Goal: Task Accomplishment & Management: Manage account settings

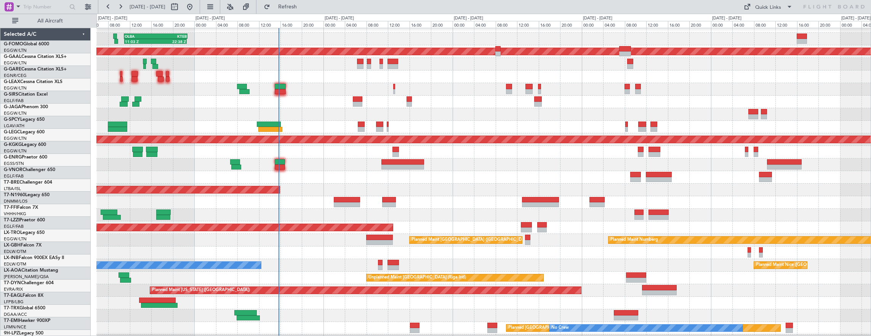
click at [216, 154] on div at bounding box center [483, 152] width 774 height 13
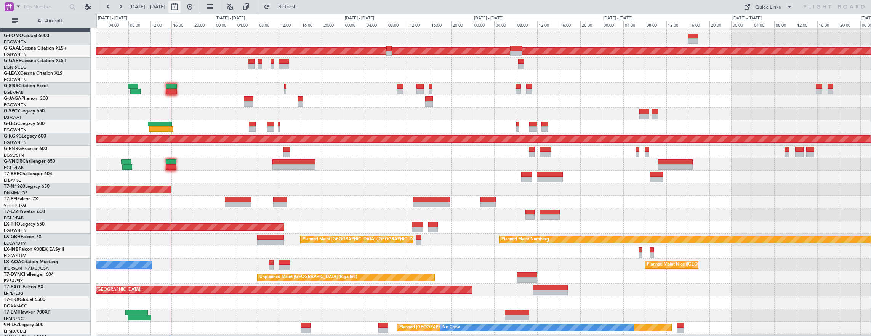
click at [181, 8] on button at bounding box center [174, 7] width 12 height 12
select select "9"
select select "2025"
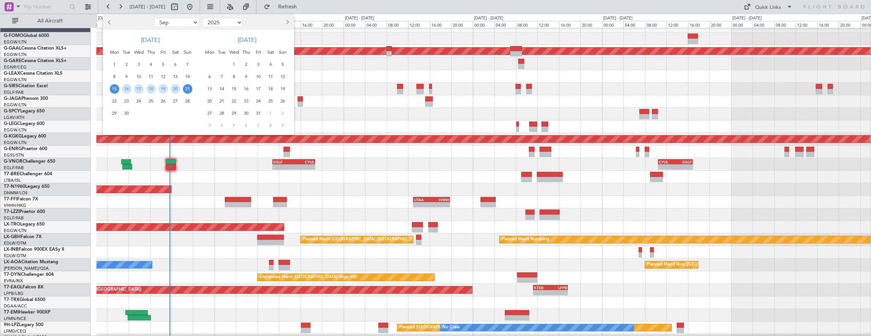
click at [115, 88] on span "15" at bounding box center [115, 89] width 10 height 10
click at [142, 100] on span "24" at bounding box center [139, 101] width 10 height 10
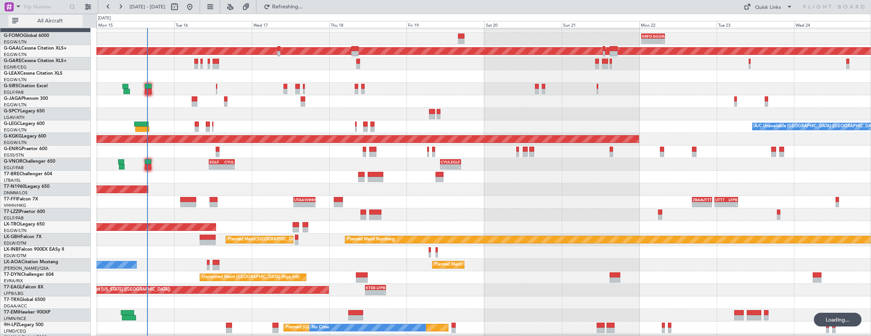
click at [68, 19] on span "All Aircraft" at bounding box center [50, 20] width 61 height 5
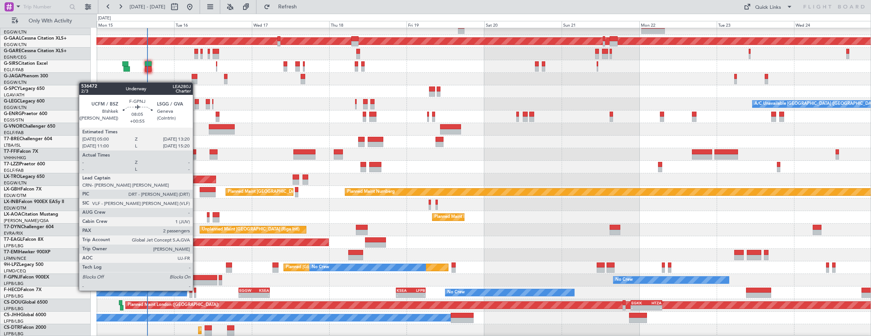
scroll to position [18, 0]
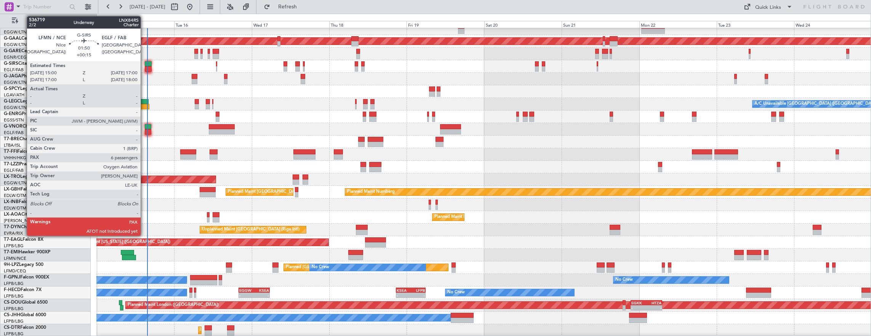
click at [145, 65] on div at bounding box center [148, 63] width 6 height 5
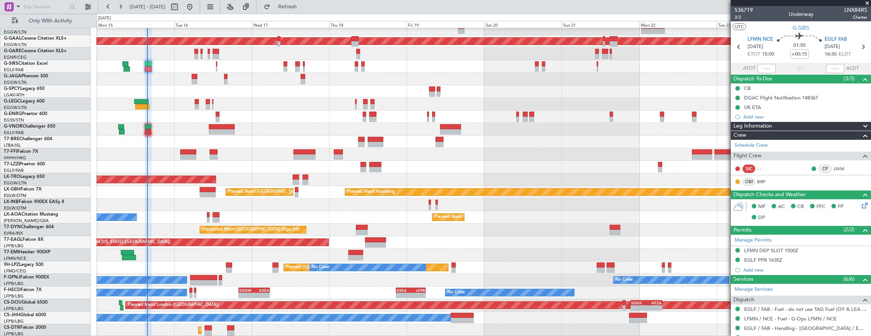
click at [758, 66] on mat-tooltip-component "Nice ([GEOGRAPHIC_DATA]) Cat BB" at bounding box center [762, 56] width 70 height 26
click at [758, 69] on mat-tooltip-component "Nice ([GEOGRAPHIC_DATA]) Cat BB" at bounding box center [762, 56] width 70 height 26
click at [761, 67] on input "text" at bounding box center [766, 68] width 18 height 9
type input "15:39"
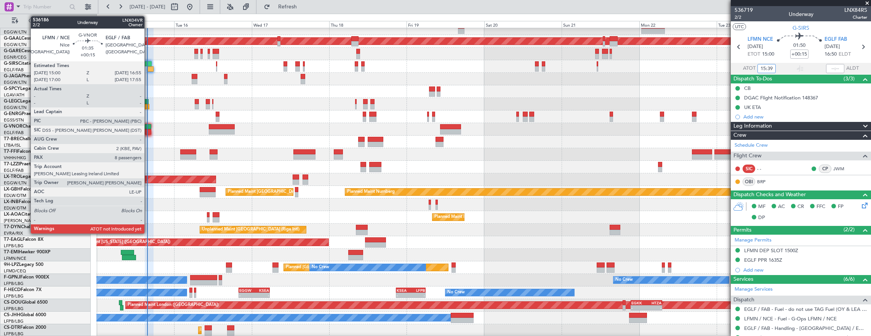
click at [148, 130] on div at bounding box center [148, 131] width 6 height 5
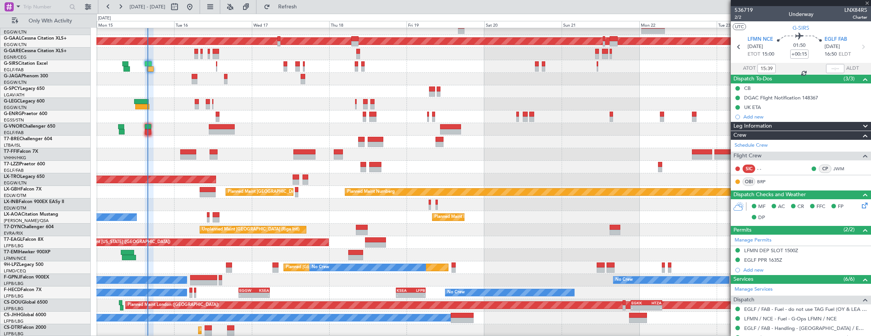
type input "8"
click at [149, 69] on div at bounding box center [150, 68] width 6 height 5
type input "15:39"
type input "6"
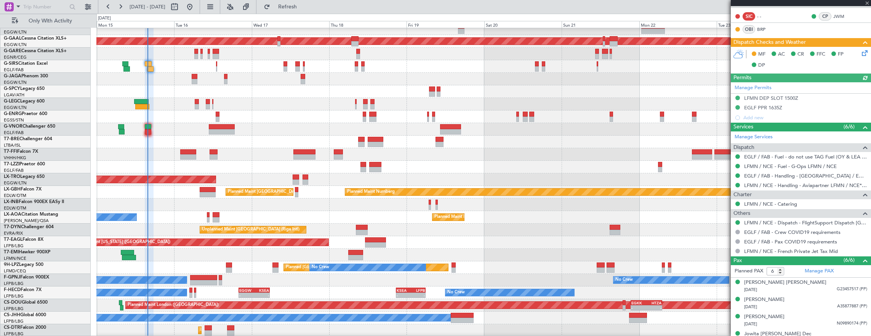
scroll to position [194, 0]
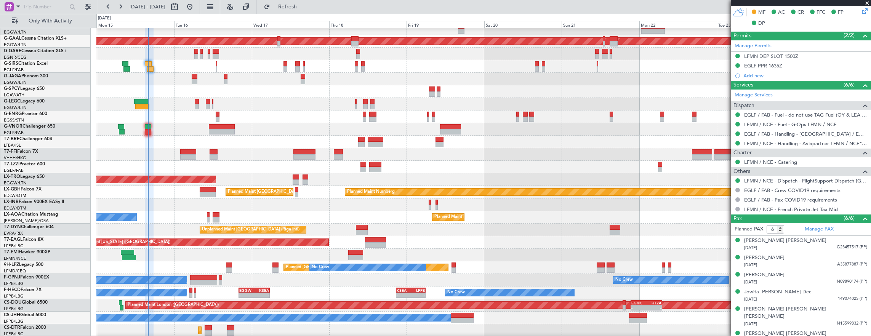
click at [152, 123] on div at bounding box center [483, 129] width 774 height 13
click at [486, 163] on div at bounding box center [483, 167] width 774 height 13
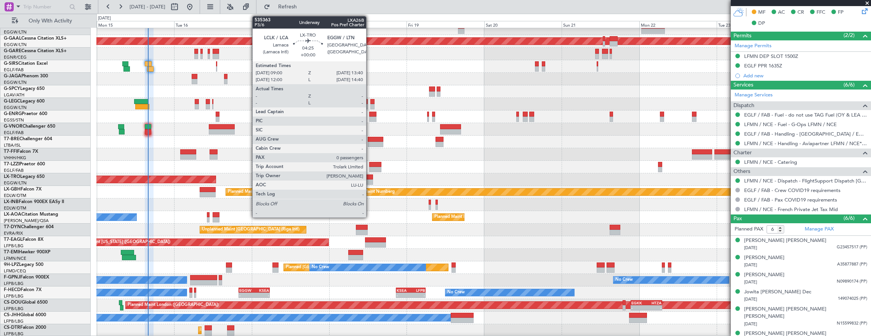
click at [370, 178] on div at bounding box center [365, 176] width 15 height 5
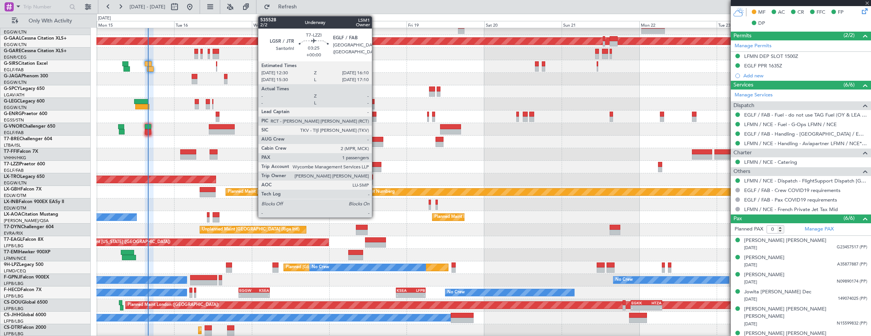
scroll to position [0, 0]
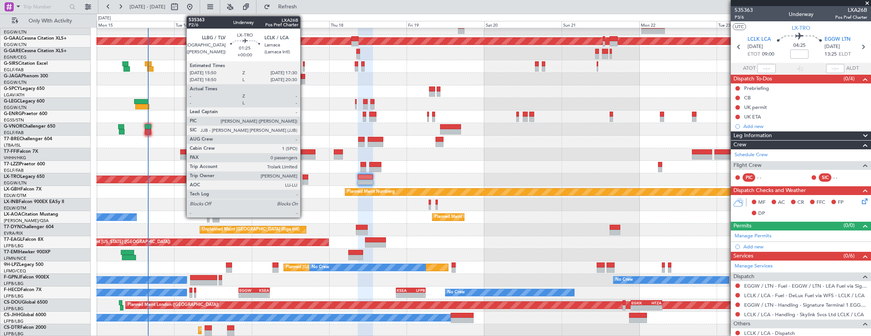
click at [304, 179] on div at bounding box center [305, 181] width 6 height 5
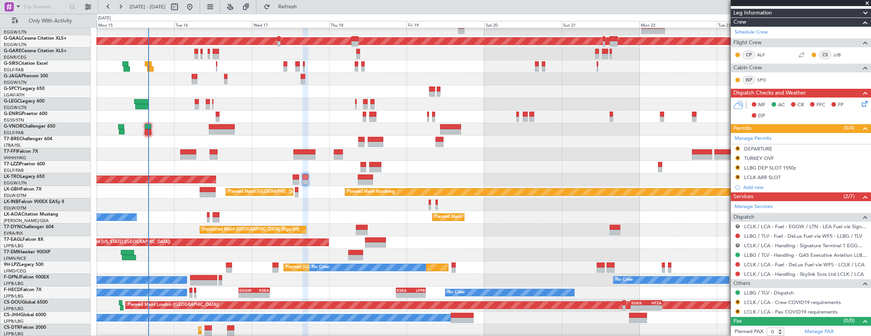
scroll to position [18, 0]
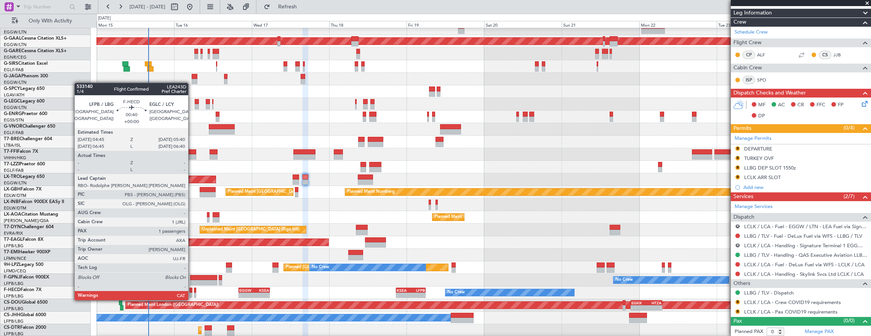
click at [192, 293] on div at bounding box center [190, 295] width 3 height 5
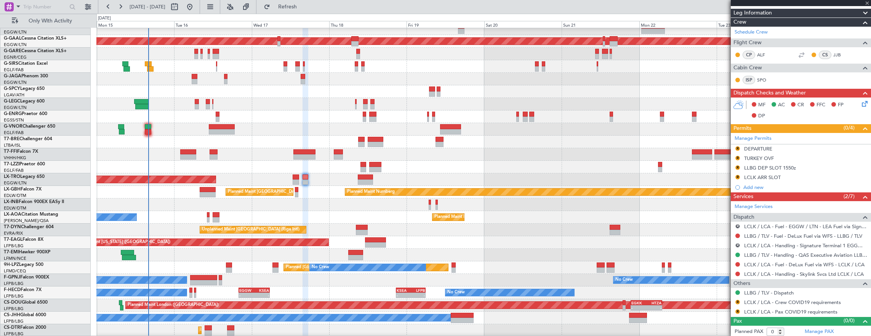
type input "1"
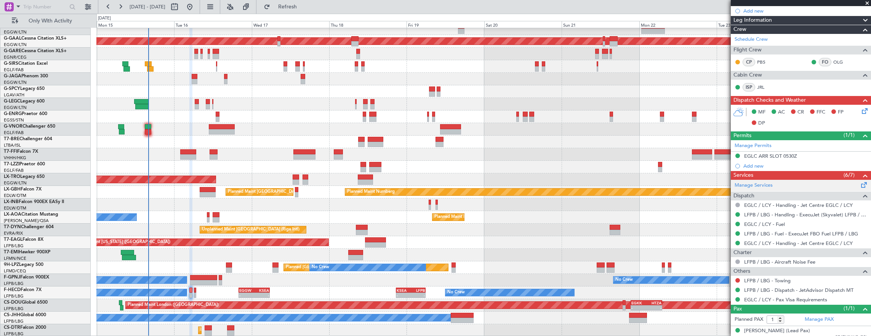
scroll to position [168, 0]
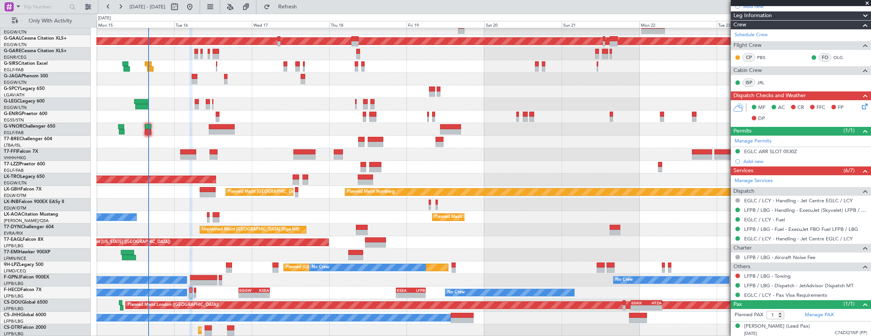
click at [456, 267] on div "OLBA 11:00 Z KTEB 22:45 Z 11:03 Z 22:38 Z Planned [GEOGRAPHIC_DATA] Planned Mai…" at bounding box center [483, 173] width 774 height 327
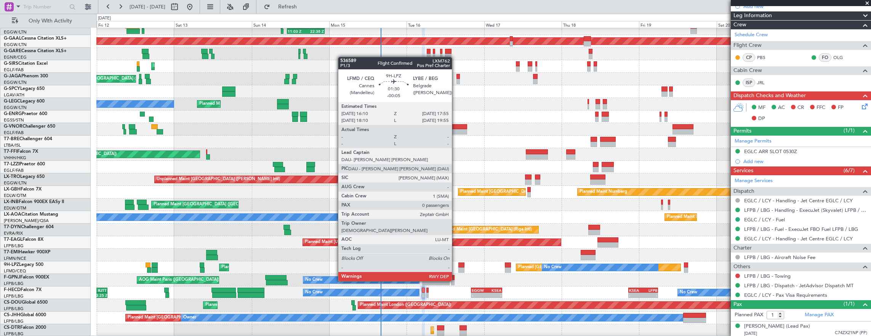
scroll to position [18, 0]
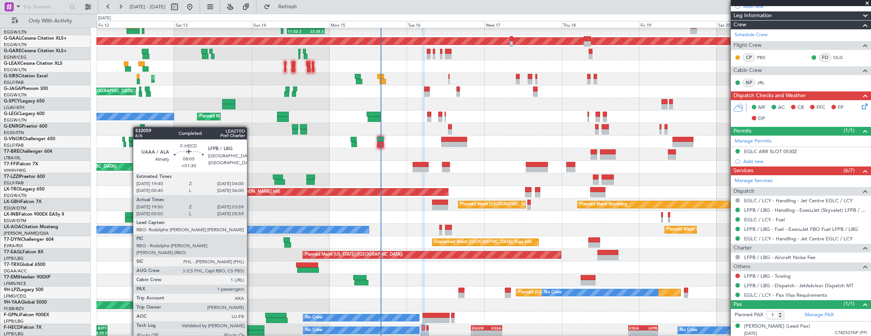
click at [251, 328] on div at bounding box center [250, 327] width 27 height 5
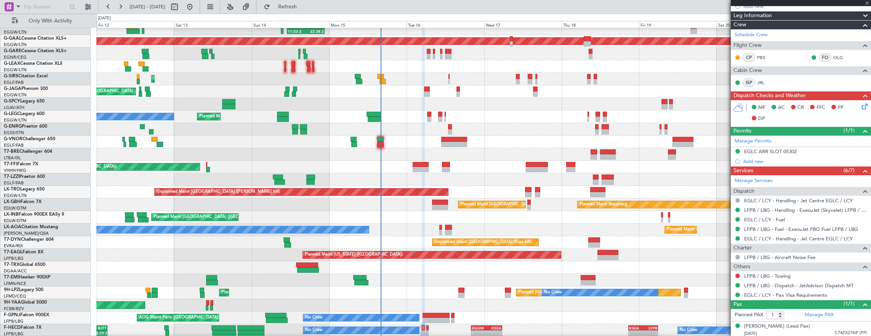
type input "+01:30"
type input "20:00"
type input "03:54"
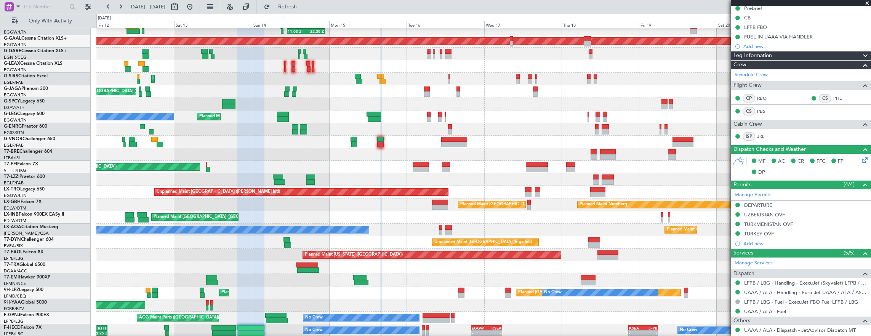
scroll to position [125, 0]
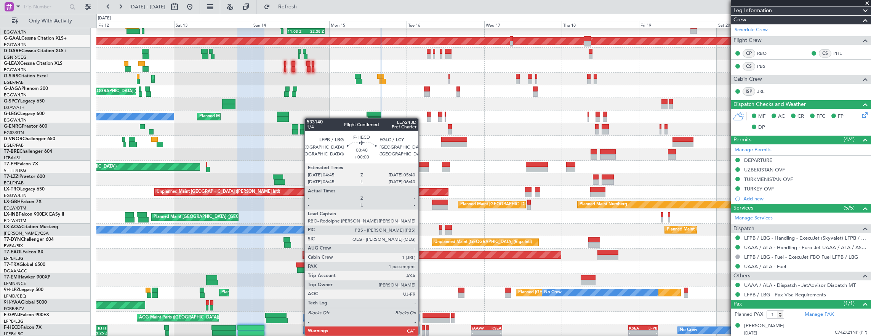
click at [422, 328] on div at bounding box center [423, 327] width 3 height 5
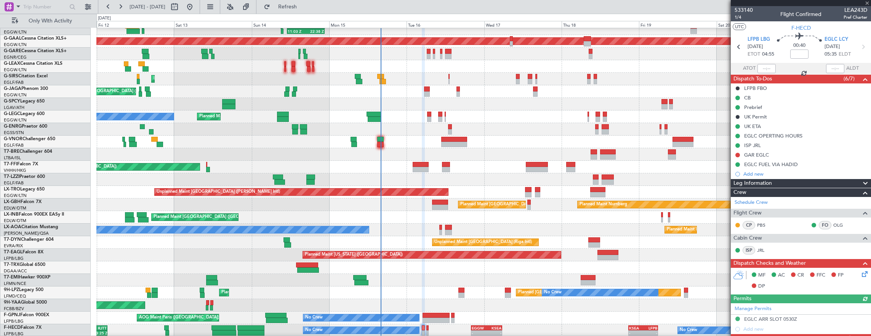
scroll to position [168, 0]
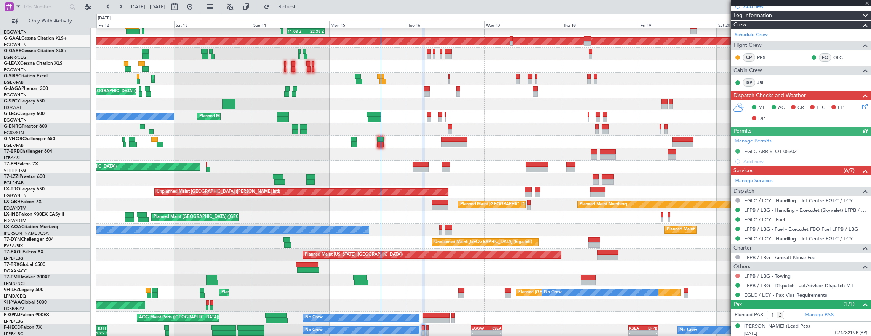
click at [738, 274] on button at bounding box center [737, 276] width 5 height 5
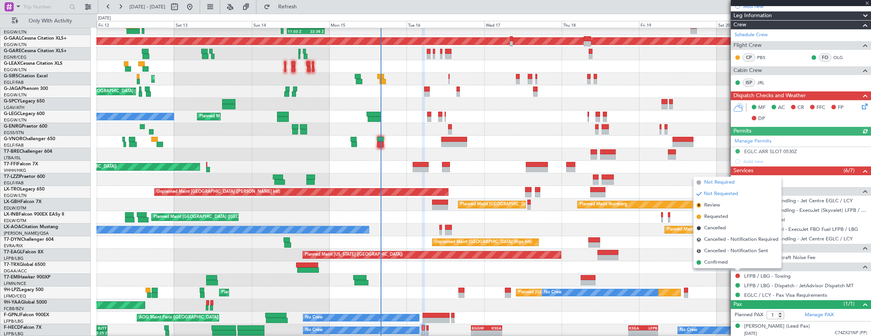
click at [715, 183] on span "Not Required" at bounding box center [719, 183] width 30 height 8
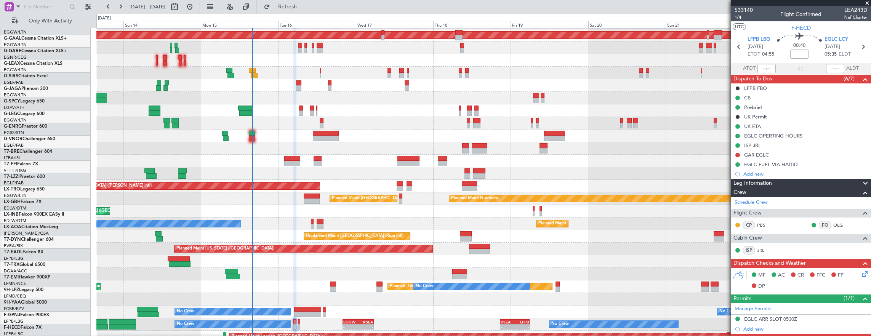
scroll to position [33, 0]
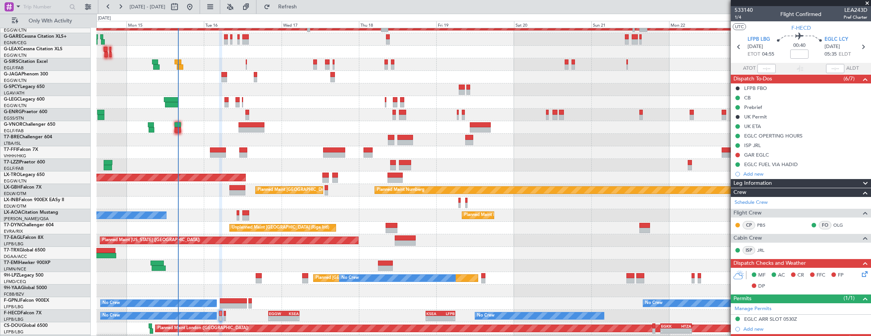
click at [363, 121] on div at bounding box center [483, 127] width 774 height 13
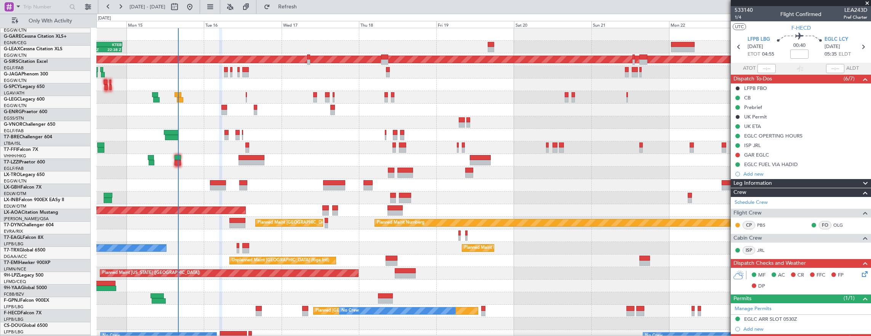
scroll to position [0, 0]
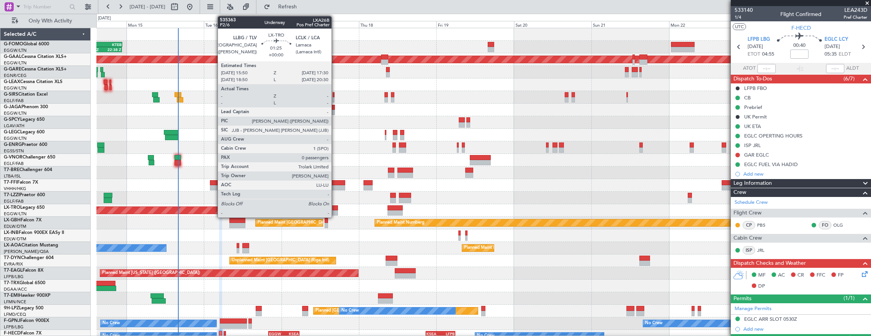
click at [335, 207] on div at bounding box center [335, 207] width 6 height 5
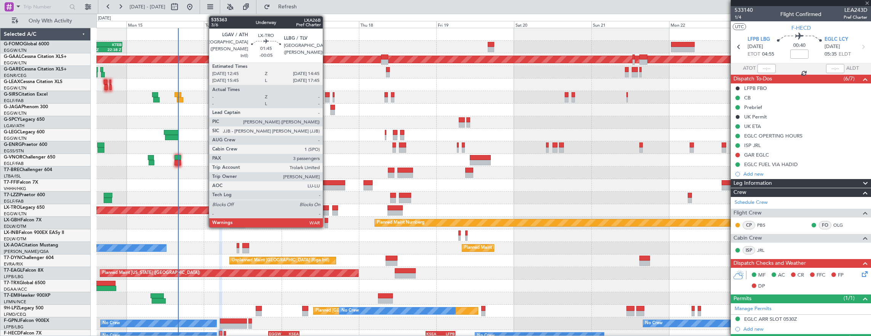
type input "0"
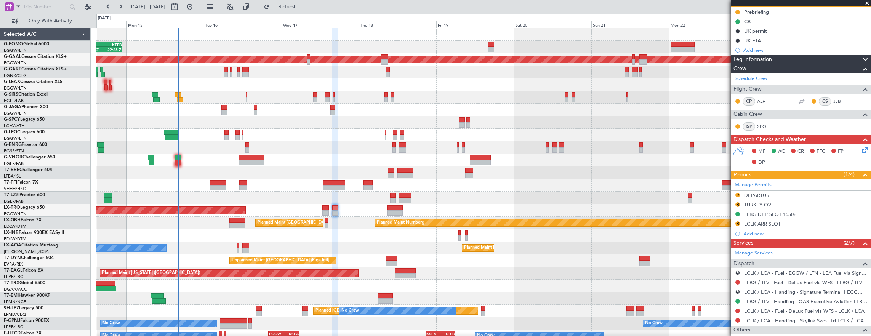
scroll to position [123, 0]
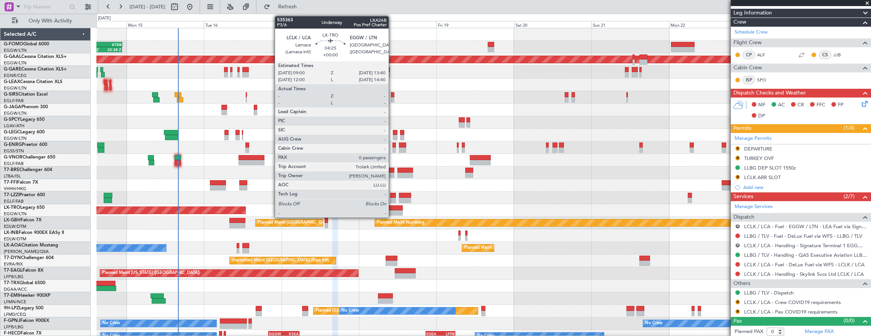
click at [392, 207] on div at bounding box center [394, 207] width 15 height 5
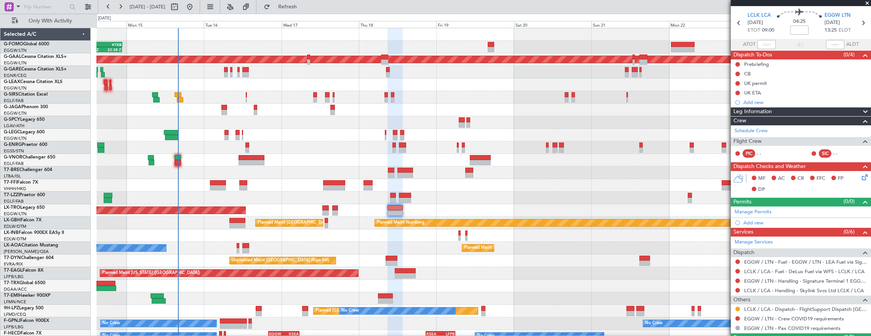
scroll to position [40, 0]
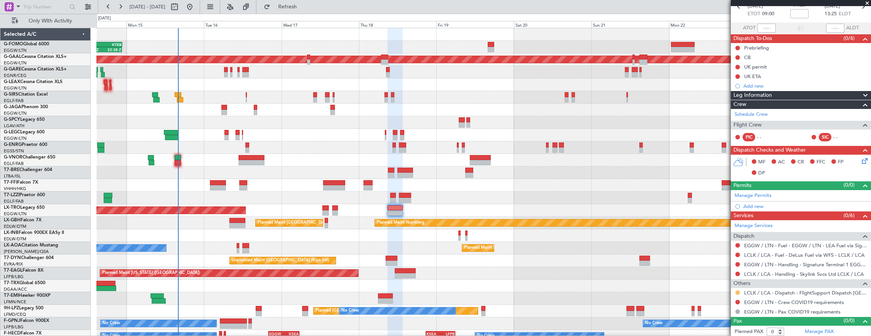
click at [738, 290] on div at bounding box center [737, 293] width 6 height 6
click at [737, 290] on button at bounding box center [737, 292] width 5 height 5
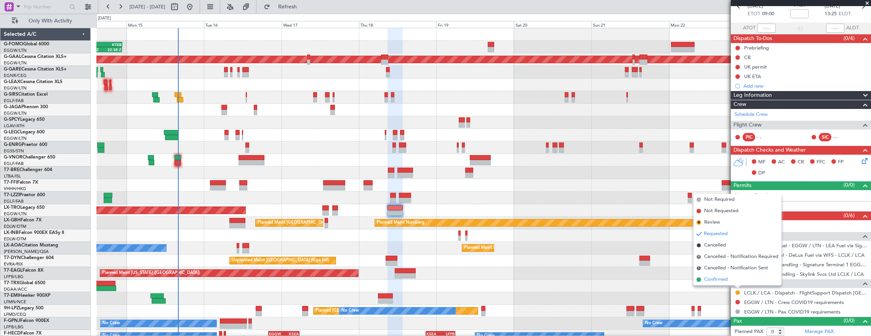
click at [737, 275] on li "Confirmed" at bounding box center [737, 279] width 88 height 11
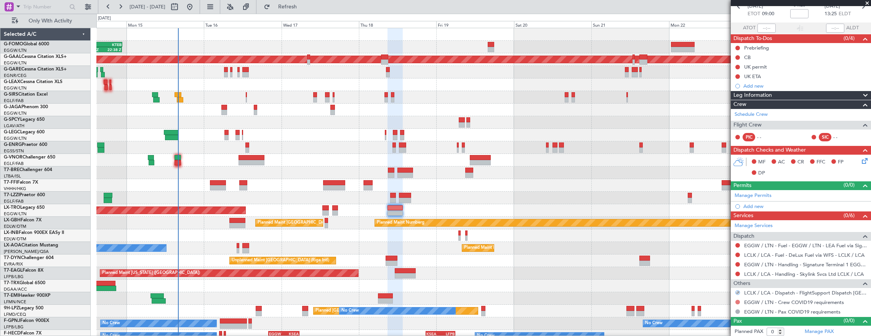
click at [736, 300] on button at bounding box center [737, 302] width 5 height 5
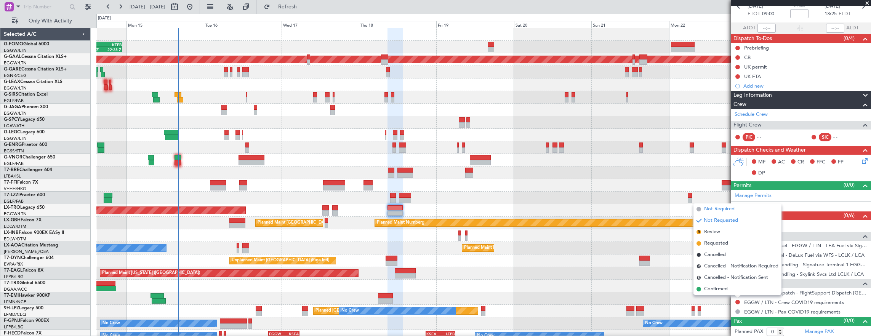
click at [720, 205] on span "Not Required" at bounding box center [719, 209] width 30 height 8
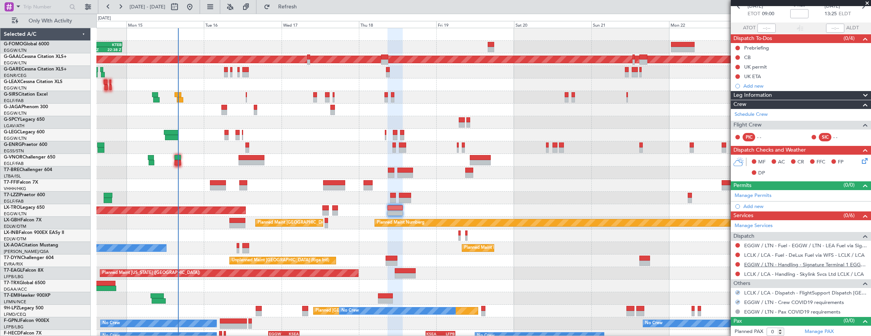
click at [783, 261] on link "EGGW / LTN - Handling - Signature Terminal 1 EGGW / LTN" at bounding box center [805, 264] width 123 height 6
click at [786, 275] on link "LCLK / LCA - Handling - Skylink Svcs Ltd LCLK / LCA" at bounding box center [804, 274] width 120 height 6
click at [771, 194] on div "Manage Permits" at bounding box center [801, 195] width 140 height 11
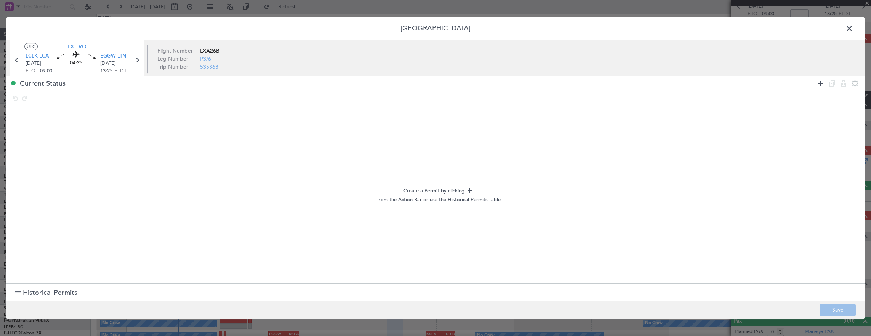
click at [822, 82] on icon at bounding box center [820, 83] width 9 height 9
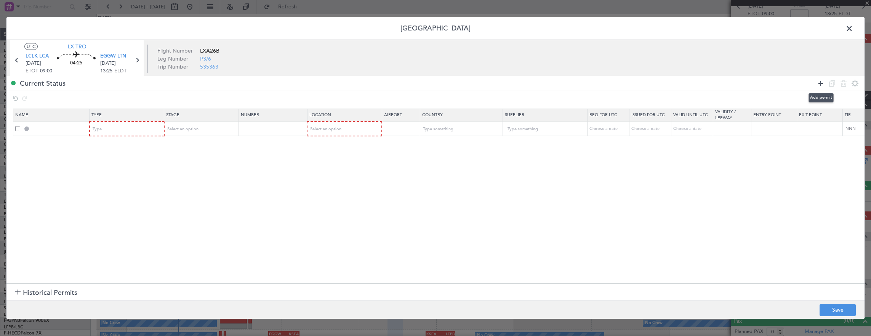
click at [822, 82] on icon at bounding box center [820, 83] width 9 height 9
click at [117, 129] on div "Type" at bounding box center [124, 128] width 63 height 11
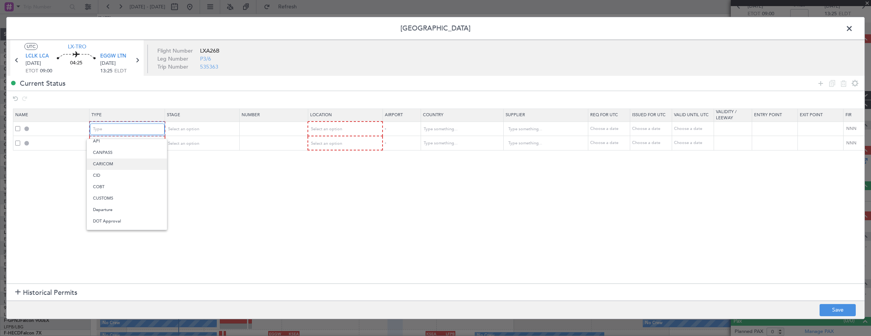
scroll to position [38, 0]
click at [119, 202] on span "Departure" at bounding box center [127, 197] width 68 height 11
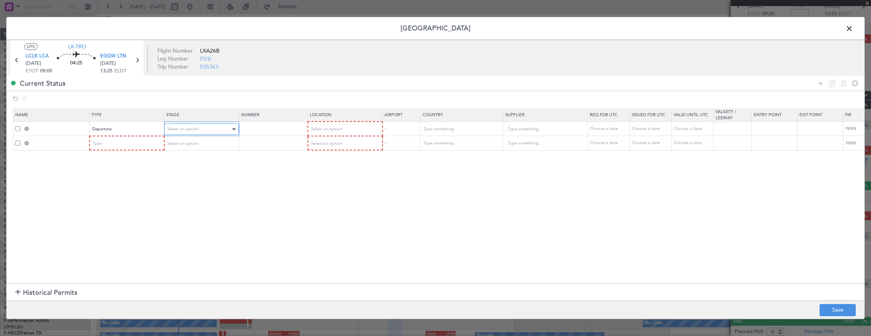
click at [187, 131] on span "Select an option" at bounding box center [182, 129] width 31 height 6
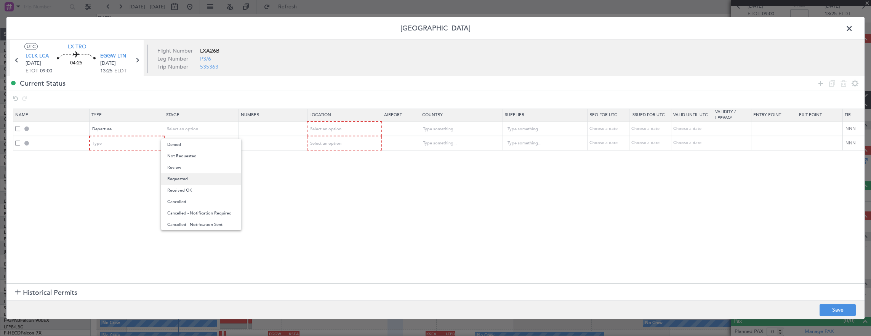
click at [190, 181] on span "Requested" at bounding box center [201, 178] width 68 height 11
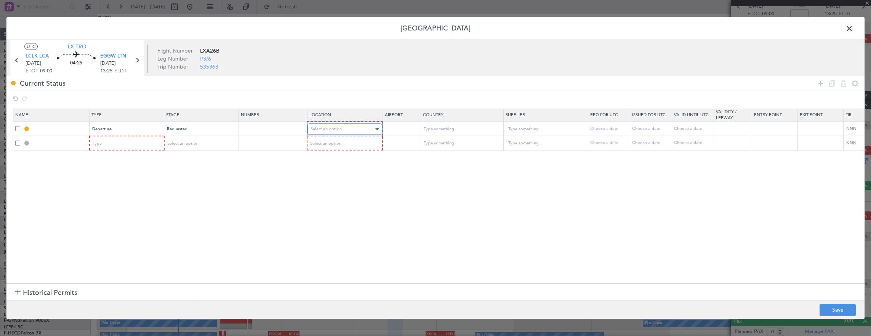
click at [371, 131] on div "Select an option" at bounding box center [341, 128] width 63 height 11
drag, startPoint x: 353, startPoint y: 142, endPoint x: 221, endPoint y: 145, distance: 131.8
click at [352, 142] on span "Departure" at bounding box center [344, 144] width 68 height 11
click at [155, 143] on div "Type" at bounding box center [124, 143] width 63 height 11
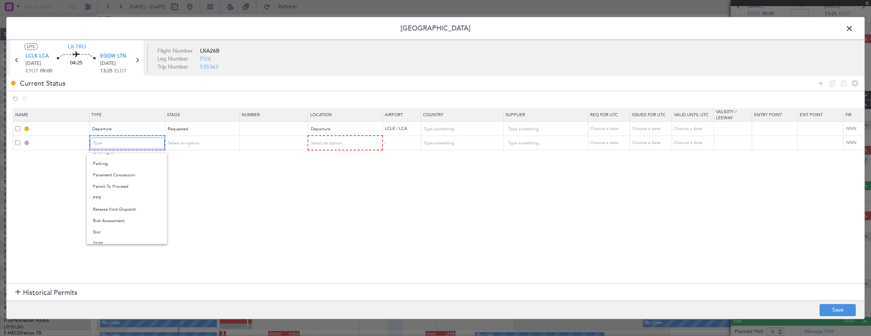
scroll to position [229, 0]
click at [126, 214] on span "Slot" at bounding box center [127, 215] width 68 height 11
click at [190, 148] on div "Select an option" at bounding box center [198, 143] width 63 height 11
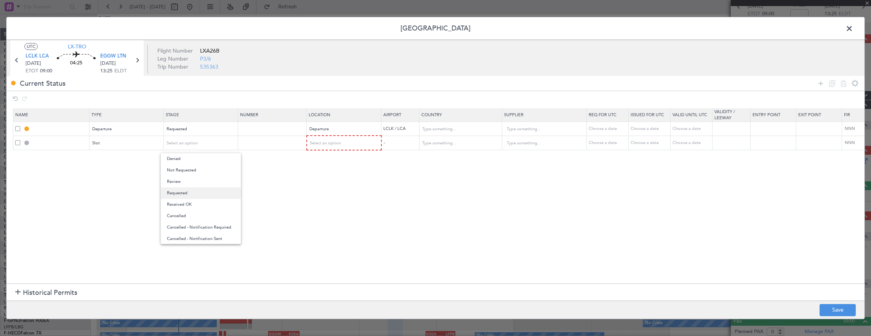
click at [188, 192] on span "Requested" at bounding box center [201, 192] width 68 height 11
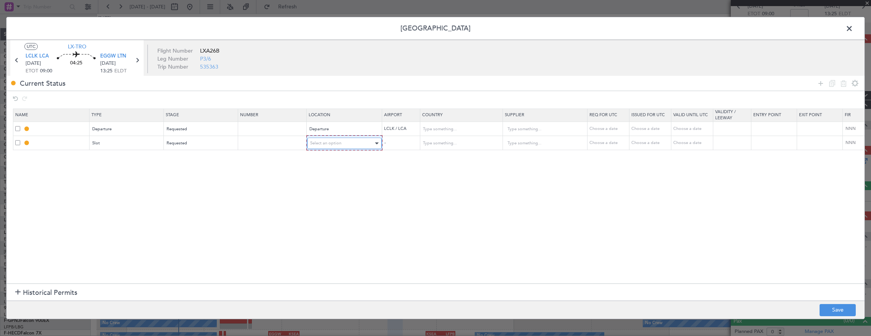
click at [360, 142] on div "Select an option" at bounding box center [341, 143] width 63 height 11
click at [321, 182] on span "Arrival" at bounding box center [344, 181] width 68 height 11
click at [841, 307] on button "Save" at bounding box center [837, 310] width 36 height 12
type input "DEPARTURE"
type input "[GEOGRAPHIC_DATA]"
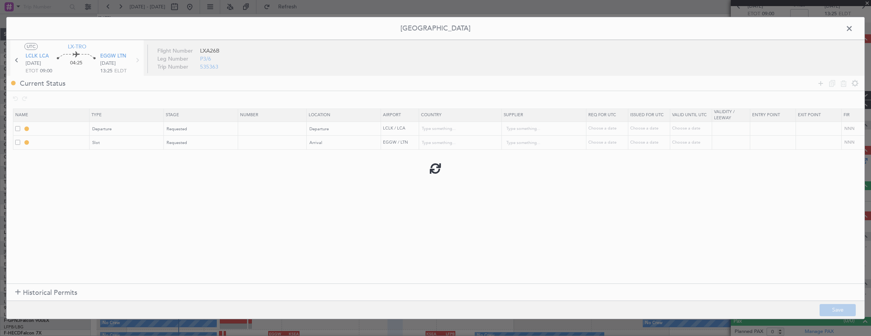
type input "NNN"
type input "EGGW ARR SLOT"
type input "[GEOGRAPHIC_DATA]"
type input "NNN"
type input "2"
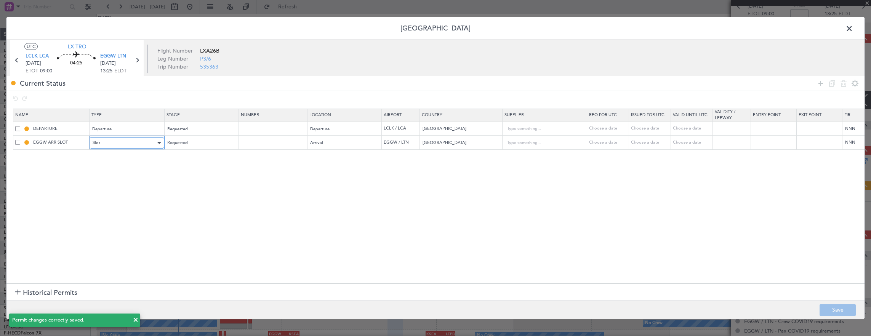
click at [129, 144] on div "Slot" at bounding box center [124, 142] width 63 height 11
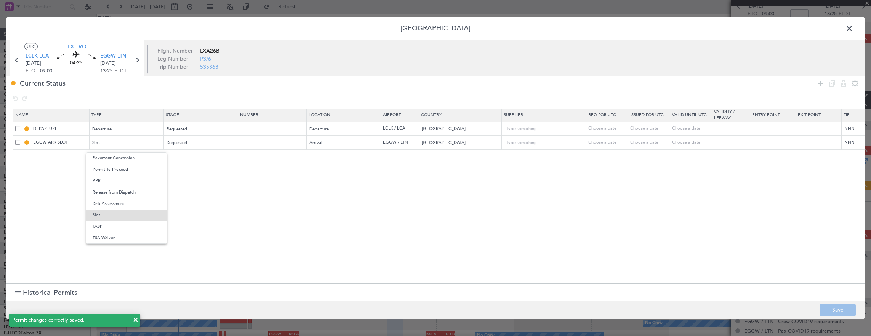
click at [249, 173] on div at bounding box center [435, 168] width 871 height 336
click at [71, 146] on td "EGGW ARR SLOT" at bounding box center [51, 143] width 76 height 14
click at [73, 143] on input "EGGW ARR SLOT" at bounding box center [60, 142] width 57 height 6
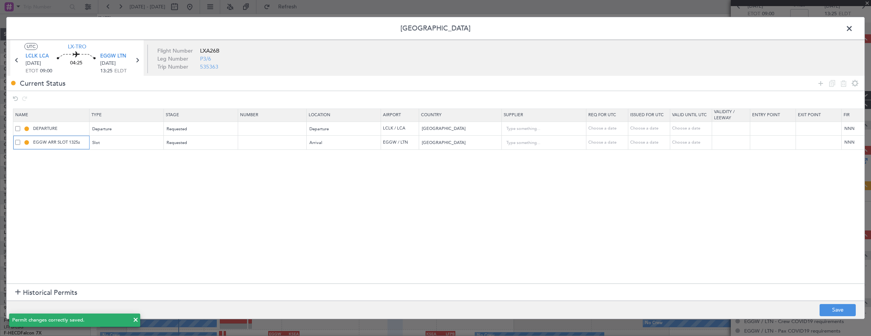
type input "EGGW ARR SLOT 1325z"
click at [830, 301] on footer "Save" at bounding box center [435, 310] width 858 height 18
click at [834, 311] on button "Save" at bounding box center [837, 310] width 36 height 12
click at [18, 60] on icon at bounding box center [17, 60] width 10 height 10
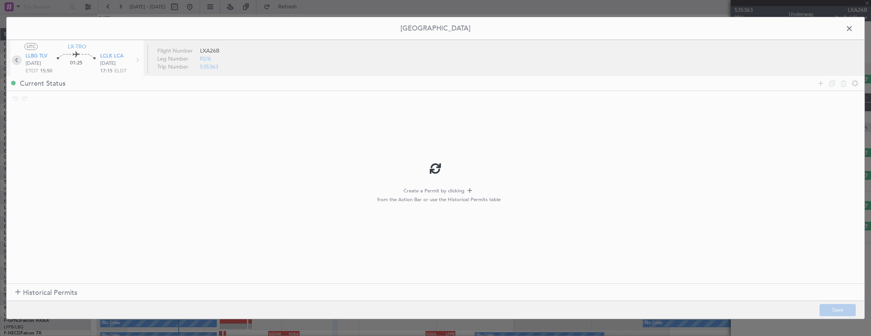
scroll to position [0, 0]
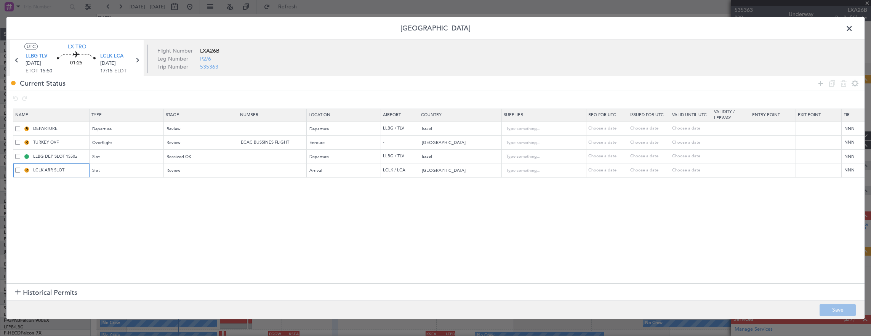
click at [50, 168] on input "LCLK ARR SLOT" at bounding box center [60, 170] width 57 height 6
click at [182, 169] on div "Review" at bounding box center [198, 170] width 63 height 11
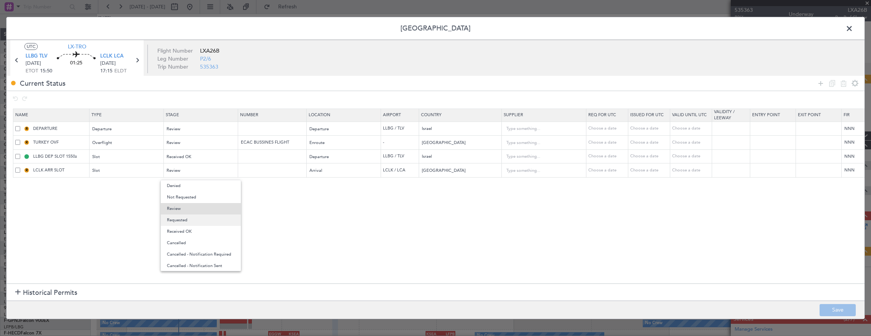
click at [188, 222] on span "Requested" at bounding box center [201, 219] width 68 height 11
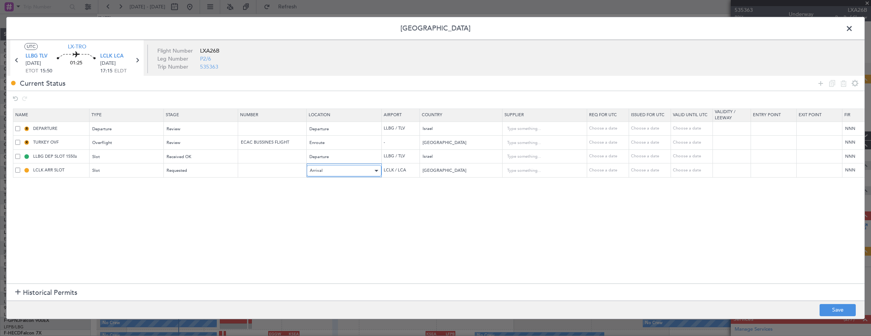
click at [326, 171] on div "Arrival" at bounding box center [341, 170] width 63 height 11
click at [22, 191] on div at bounding box center [435, 168] width 871 height 336
click at [112, 169] on div "Slot" at bounding box center [124, 170] width 63 height 11
click at [115, 251] on span "Landing" at bounding box center [127, 253] width 68 height 11
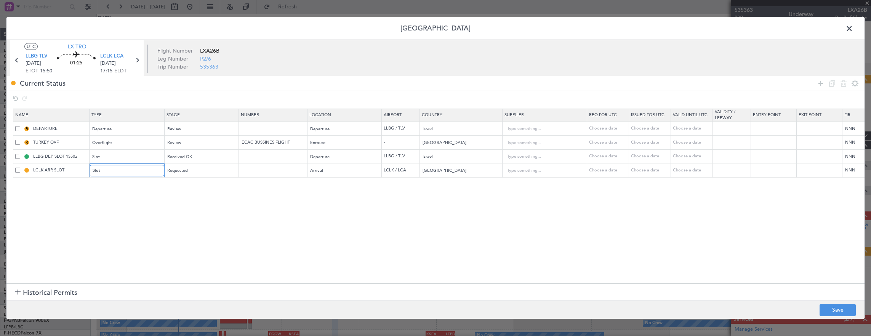
scroll to position [116, 0]
click at [331, 169] on div "Arrival" at bounding box center [341, 170] width 63 height 11
click at [322, 209] on span "Arrival" at bounding box center [343, 208] width 68 height 11
click at [831, 311] on button "Save" at bounding box center [837, 310] width 36 height 12
type input "LCLK LDG"
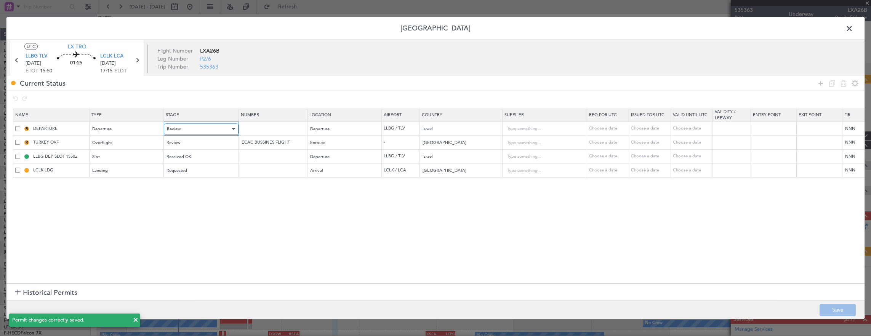
click at [201, 128] on div "Review" at bounding box center [198, 128] width 63 height 11
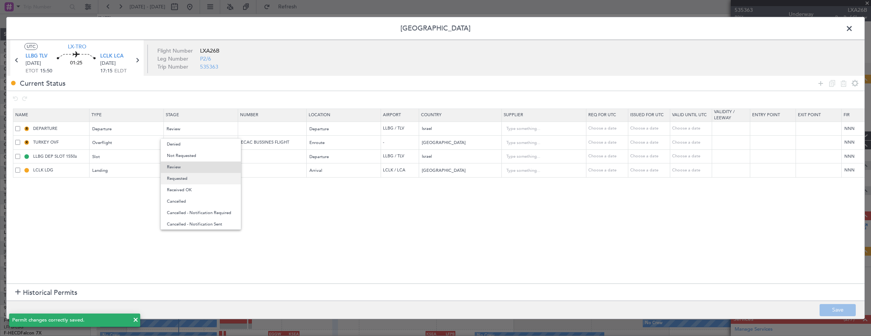
click at [200, 176] on span "Requested" at bounding box center [201, 178] width 68 height 11
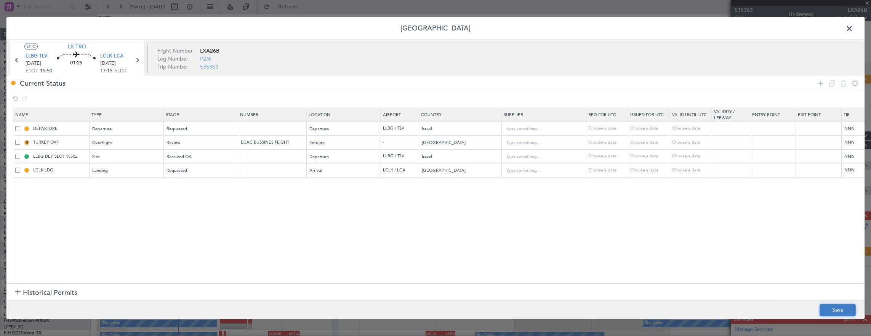
click at [846, 310] on button "Save" at bounding box center [837, 310] width 36 height 12
click at [850, 35] on header "[GEOGRAPHIC_DATA]" at bounding box center [435, 28] width 858 height 23
click at [853, 31] on span at bounding box center [853, 30] width 0 height 15
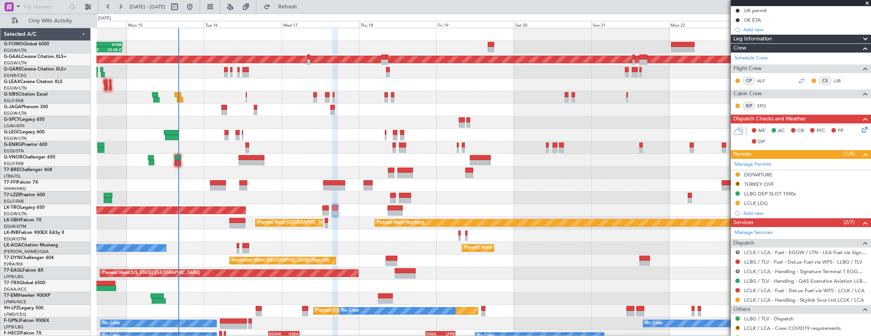
scroll to position [123, 0]
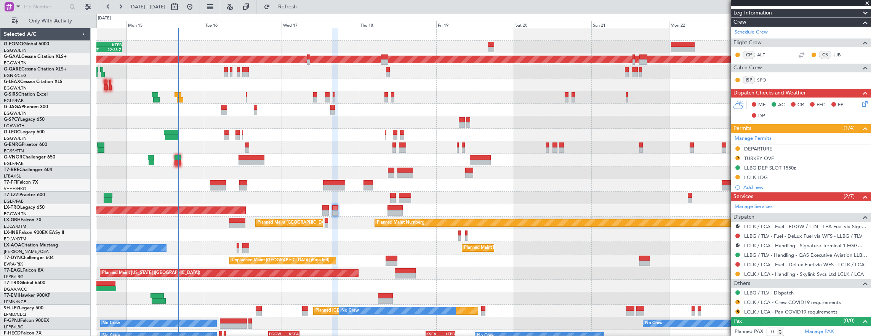
click at [735, 302] on div "R" at bounding box center [737, 302] width 6 height 6
click at [737, 301] on button "R" at bounding box center [737, 302] width 5 height 5
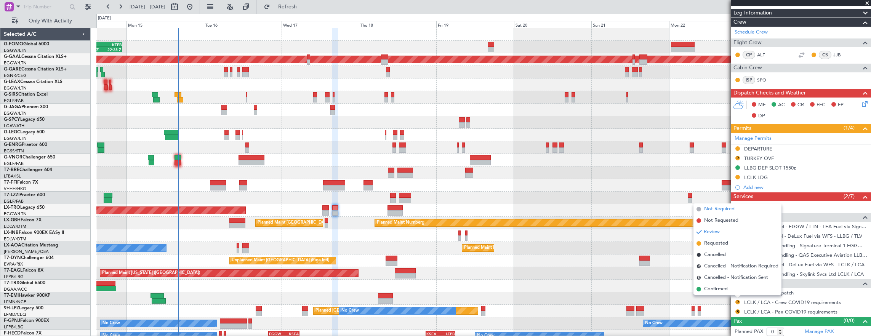
click at [714, 212] on span "Not Required" at bounding box center [719, 209] width 30 height 8
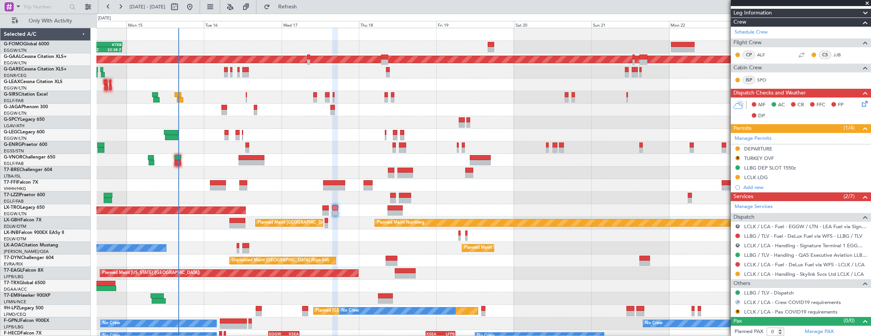
click at [736, 312] on div "R" at bounding box center [737, 312] width 6 height 6
click at [735, 309] on div "R" at bounding box center [737, 312] width 6 height 6
click at [738, 309] on button "R" at bounding box center [737, 311] width 5 height 5
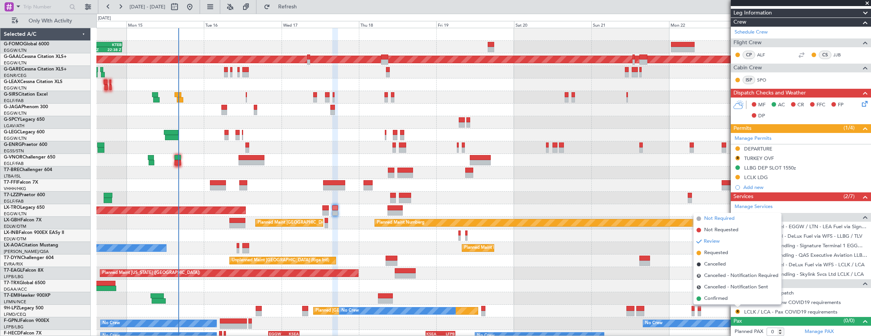
click at [717, 219] on span "Not Required" at bounding box center [719, 219] width 30 height 8
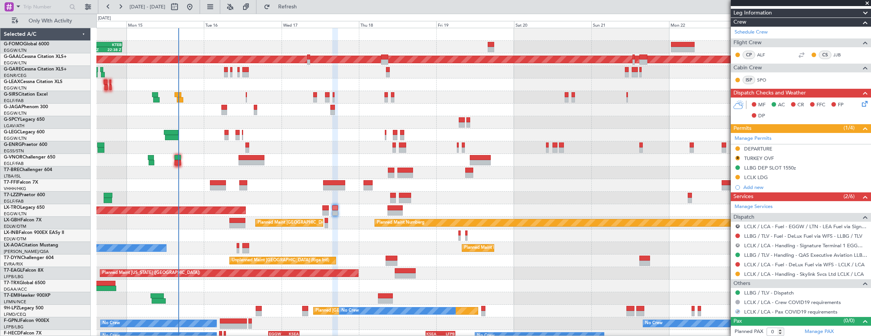
click at [738, 243] on button "R" at bounding box center [737, 245] width 5 height 5
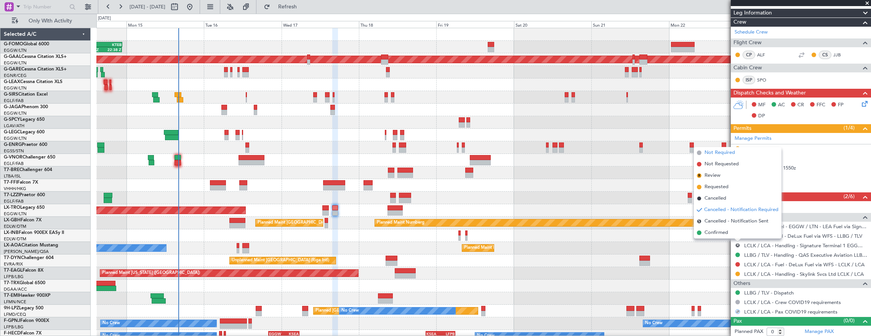
click at [725, 152] on span "Not Required" at bounding box center [719, 153] width 30 height 8
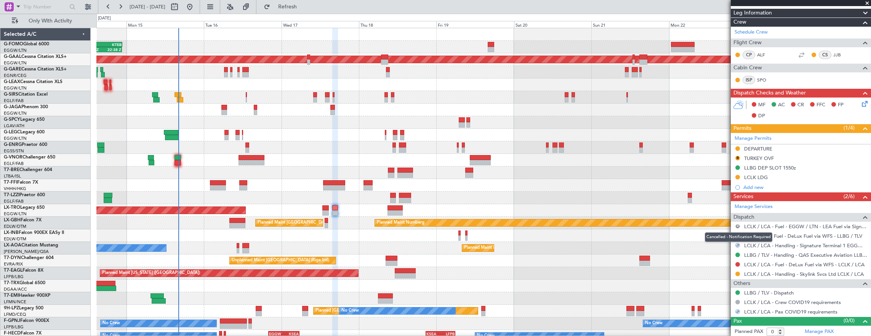
click at [738, 224] on button "R" at bounding box center [737, 226] width 5 height 5
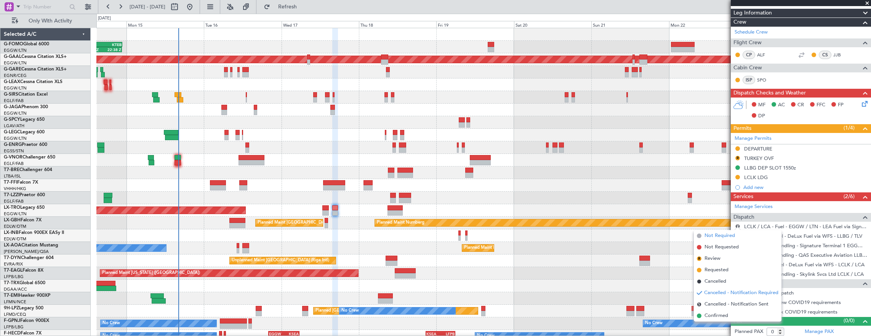
click at [712, 237] on span "Not Required" at bounding box center [719, 236] width 30 height 8
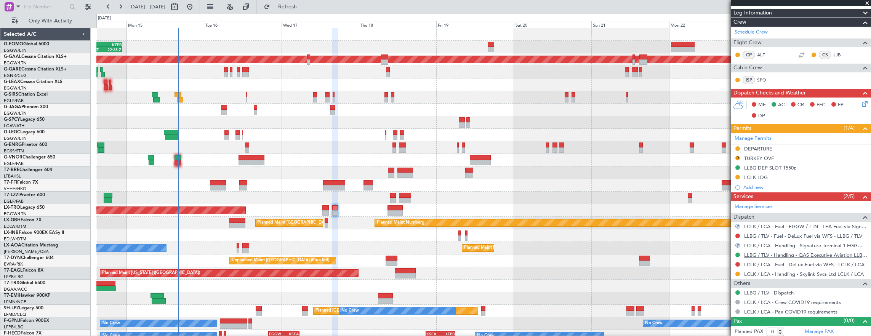
click at [795, 253] on link "LLBG / TLV - Handling - QAS Executive Aviation LLBG / TLV" at bounding box center [805, 255] width 123 height 6
click at [765, 135] on link "Manage Permits" at bounding box center [752, 139] width 37 height 8
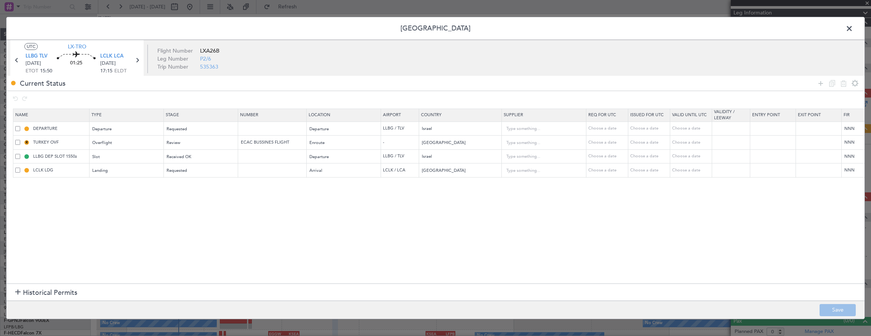
click at [17, 142] on span at bounding box center [17, 142] width 5 height 5
click at [21, 140] on input "checkbox" at bounding box center [21, 140] width 0 height 0
click at [843, 85] on icon at bounding box center [843, 83] width 9 height 9
type input "LLBG DEP SLOT 1550z"
type input "Israel"
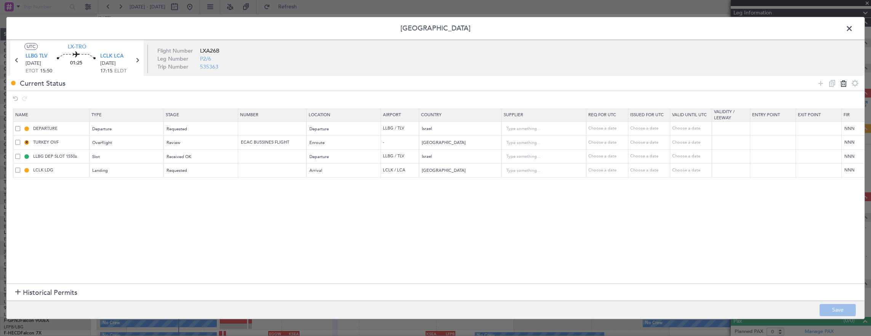
type input "LCLK LDG"
type input "[GEOGRAPHIC_DATA]"
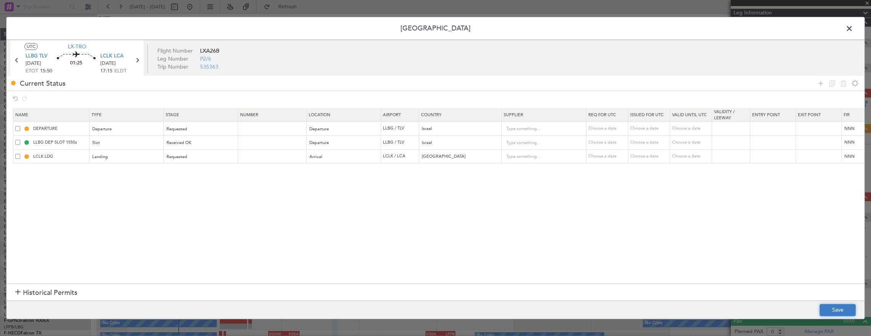
click at [841, 310] on button "Save" at bounding box center [837, 310] width 36 height 12
click at [853, 30] on span at bounding box center [853, 30] width 0 height 15
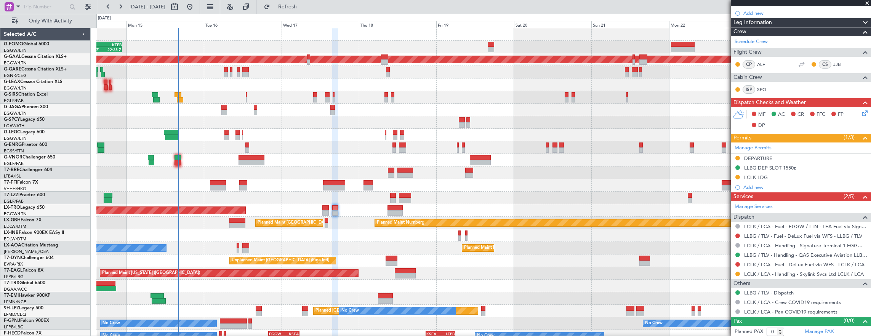
scroll to position [0, 0]
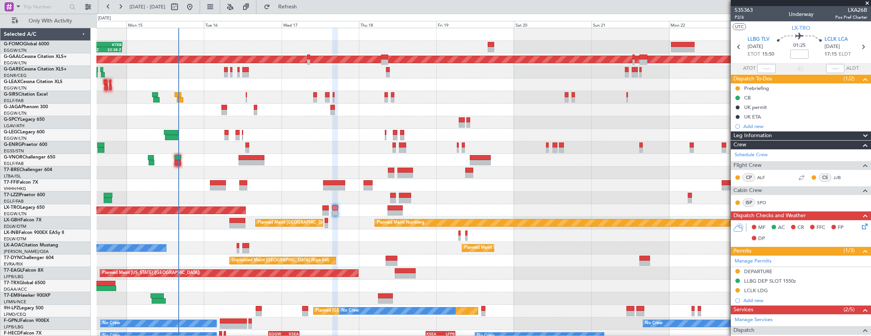
click at [860, 222] on icon at bounding box center [863, 225] width 6 height 6
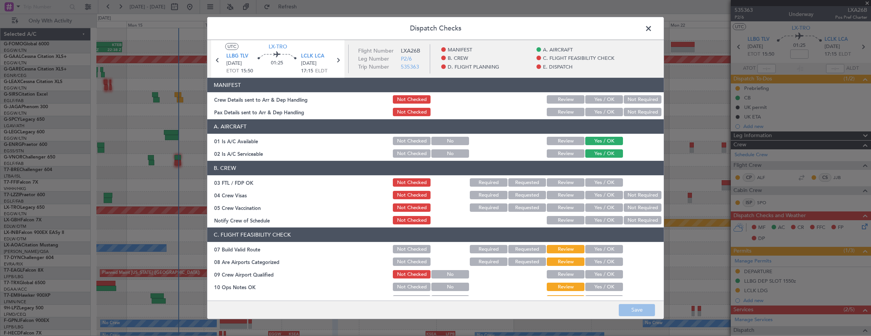
scroll to position [114, 0]
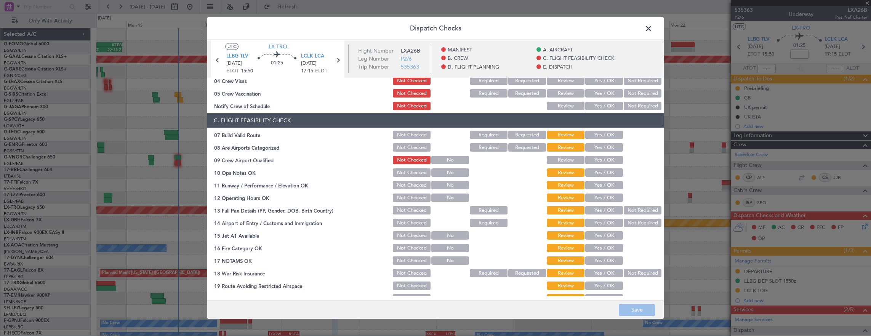
drag, startPoint x: 607, startPoint y: 133, endPoint x: 603, endPoint y: 145, distance: 12.8
click at [607, 134] on button "Yes / OK" at bounding box center [604, 135] width 38 height 8
click at [603, 148] on button "Yes / OK" at bounding box center [604, 147] width 38 height 8
click at [597, 172] on button "Yes / OK" at bounding box center [604, 172] width 38 height 8
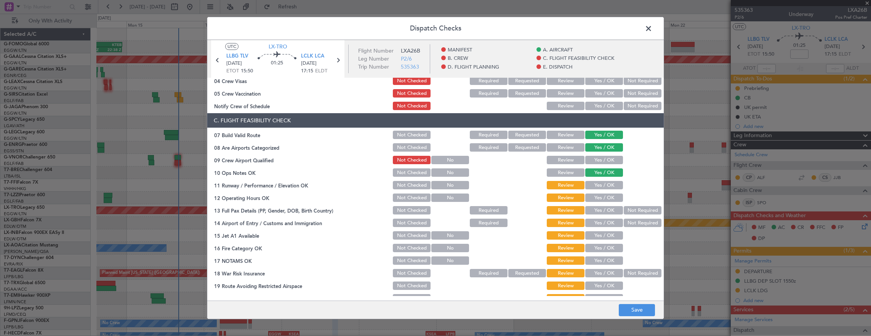
click at [597, 189] on button "Yes / OK" at bounding box center [604, 185] width 38 height 8
click at [599, 198] on button "Yes / OK" at bounding box center [604, 198] width 38 height 8
click at [596, 210] on button "Yes / OK" at bounding box center [604, 210] width 38 height 8
click at [596, 219] on button "Yes / OK" at bounding box center [604, 223] width 38 height 8
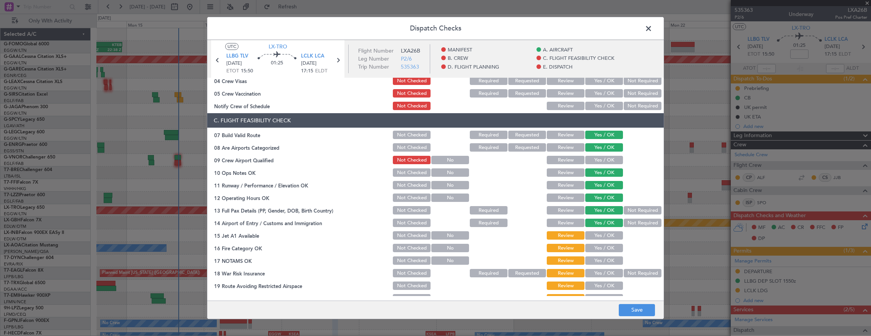
click at [597, 236] on button "Yes / OK" at bounding box center [604, 235] width 38 height 8
drag, startPoint x: 596, startPoint y: 248, endPoint x: 590, endPoint y: 260, distance: 13.8
click at [596, 248] on button "Yes / OK" at bounding box center [604, 248] width 38 height 8
click at [590, 261] on button "Yes / OK" at bounding box center [604, 260] width 38 height 8
click at [624, 273] on button "Not Required" at bounding box center [643, 273] width 38 height 8
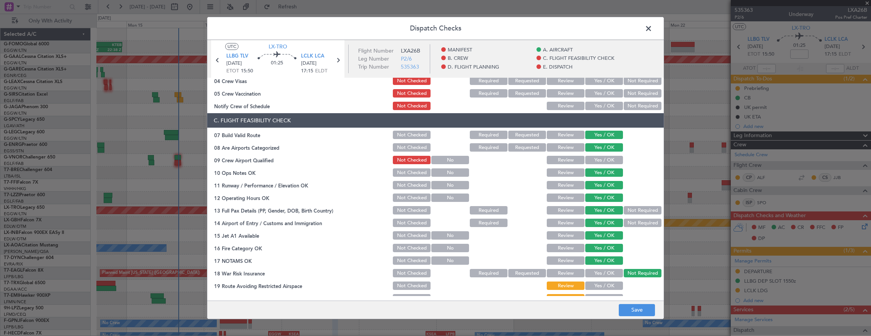
scroll to position [229, 0]
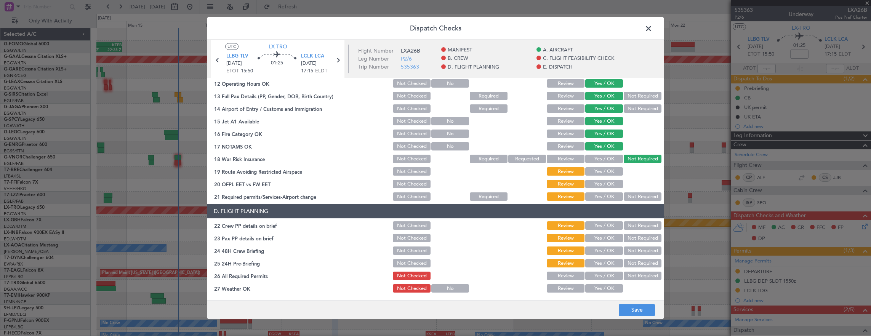
click at [598, 171] on button "Yes / OK" at bounding box center [604, 171] width 38 height 8
click at [598, 180] on button "Yes / OK" at bounding box center [604, 184] width 38 height 8
drag, startPoint x: 600, startPoint y: 195, endPoint x: 600, endPoint y: 204, distance: 9.2
click at [600, 195] on button "Yes / OK" at bounding box center [604, 196] width 38 height 8
drag, startPoint x: 602, startPoint y: 220, endPoint x: 600, endPoint y: 229, distance: 9.3
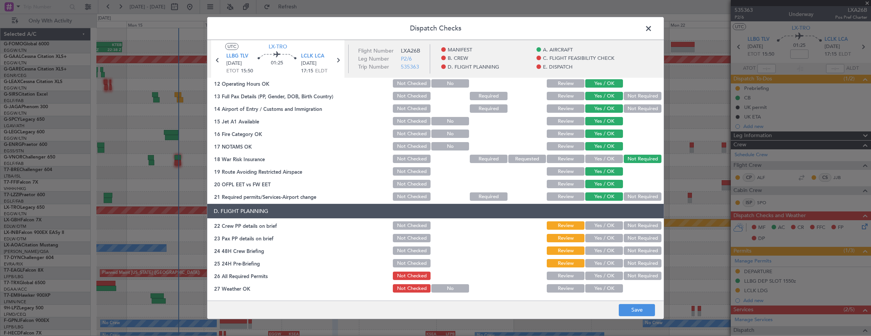
click at [602, 222] on div "Yes / OK" at bounding box center [603, 225] width 38 height 11
click at [600, 230] on div "Yes / OK" at bounding box center [603, 225] width 38 height 11
click at [599, 227] on button "Yes / OK" at bounding box center [604, 225] width 38 height 8
click at [635, 243] on div "Not Required" at bounding box center [641, 238] width 38 height 11
click at [609, 250] on button "Yes / OK" at bounding box center [604, 250] width 38 height 8
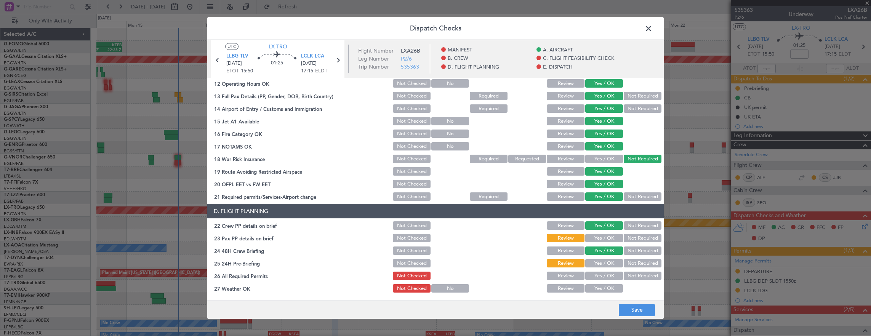
click at [633, 242] on button "Not Required" at bounding box center [643, 238] width 38 height 8
click at [635, 261] on button "Not Required" at bounding box center [643, 263] width 38 height 8
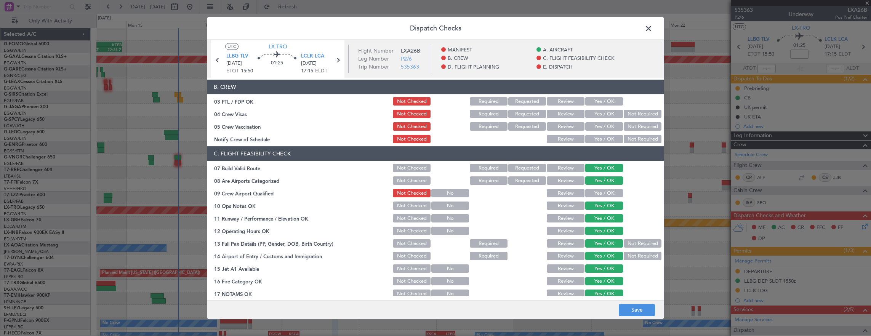
scroll to position [76, 0]
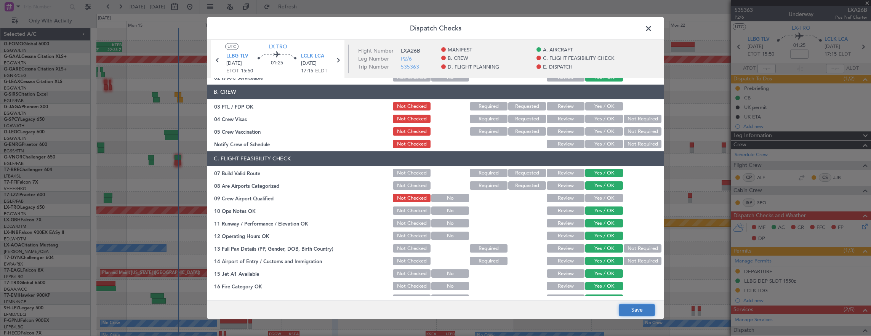
click at [636, 311] on button "Save" at bounding box center [637, 310] width 36 height 12
drag, startPoint x: 649, startPoint y: 31, endPoint x: 252, endPoint y: 64, distance: 398.7
click at [652, 31] on span at bounding box center [652, 30] width 0 height 15
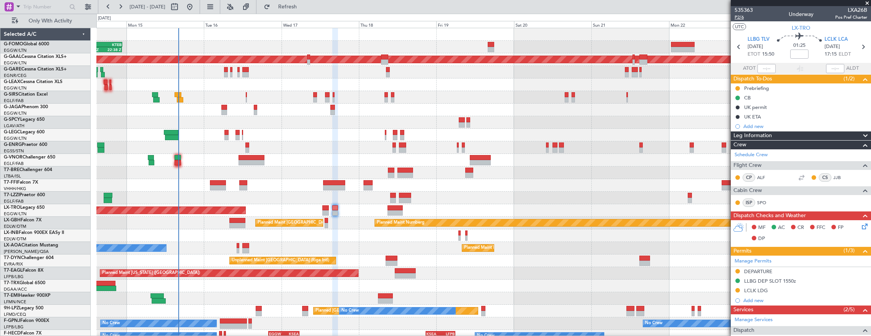
click at [745, 18] on span "P2/6" at bounding box center [743, 17] width 18 height 6
